Goal: Find specific page/section: Find specific page/section

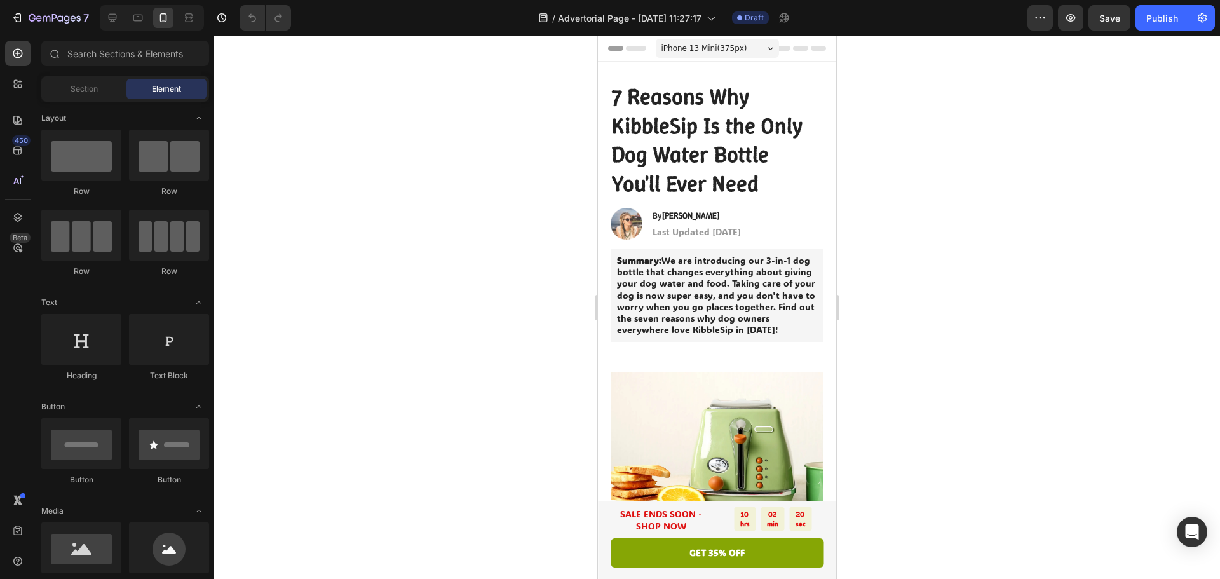
drag, startPoint x: 830, startPoint y: 483, endPoint x: 1433, endPoint y: 36, distance: 751.0
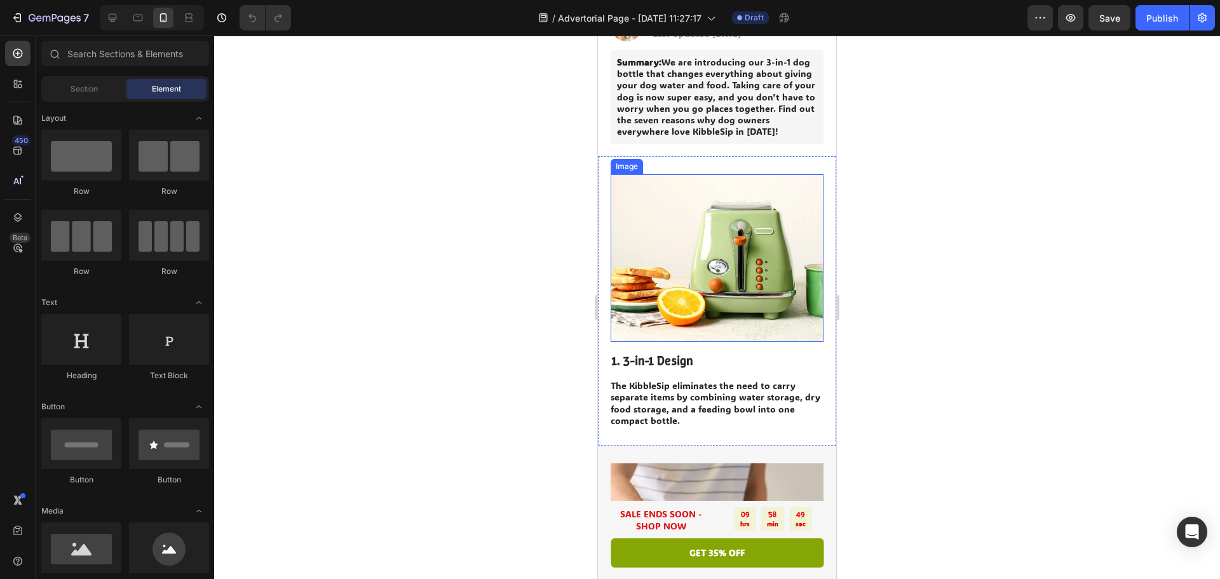
scroll to position [64, 0]
